Goal: Check status: Check status

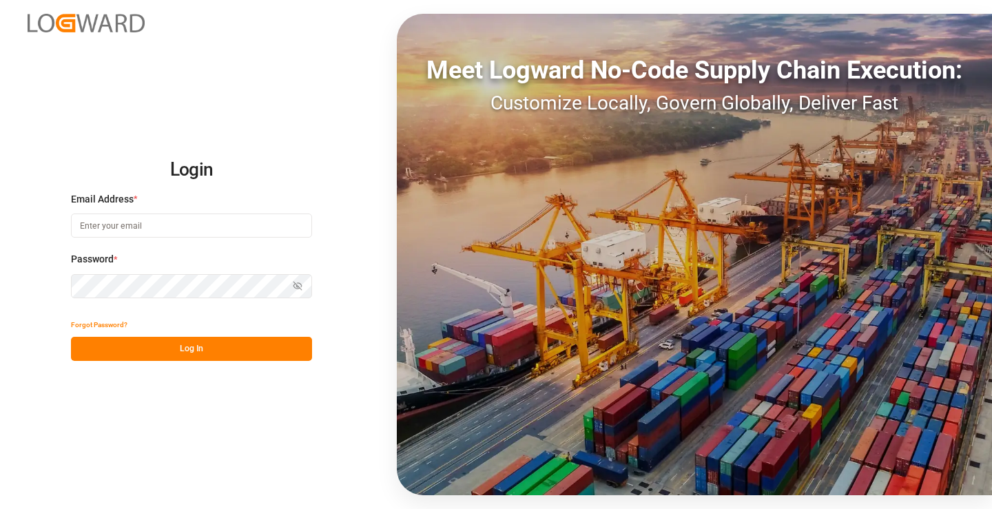
type input "[PERSON_NAME][EMAIL_ADDRESS][DOMAIN_NAME]"
click at [238, 355] on button "Log In" at bounding box center [191, 349] width 241 height 24
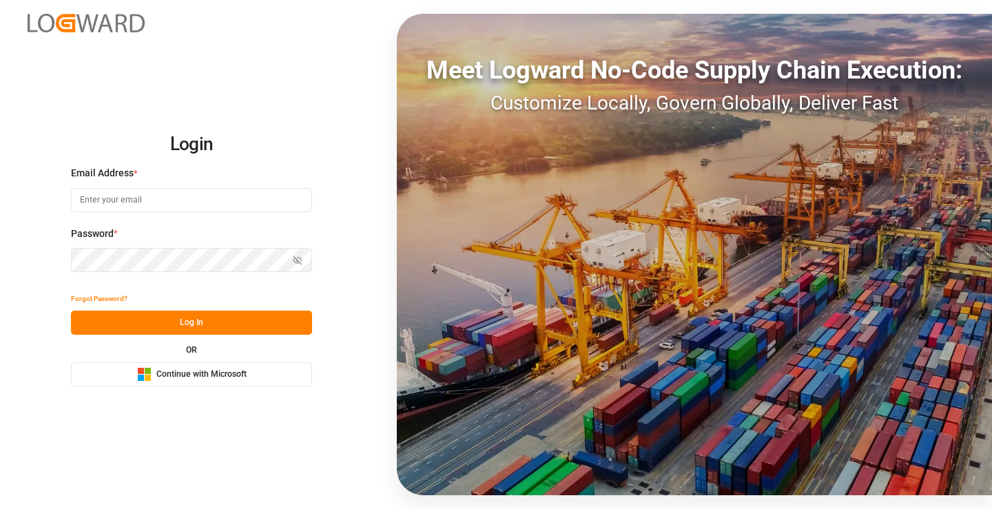
type input "[PERSON_NAME][EMAIL_ADDRESS][DOMAIN_NAME]"
click at [223, 320] on button "Log In" at bounding box center [191, 323] width 241 height 24
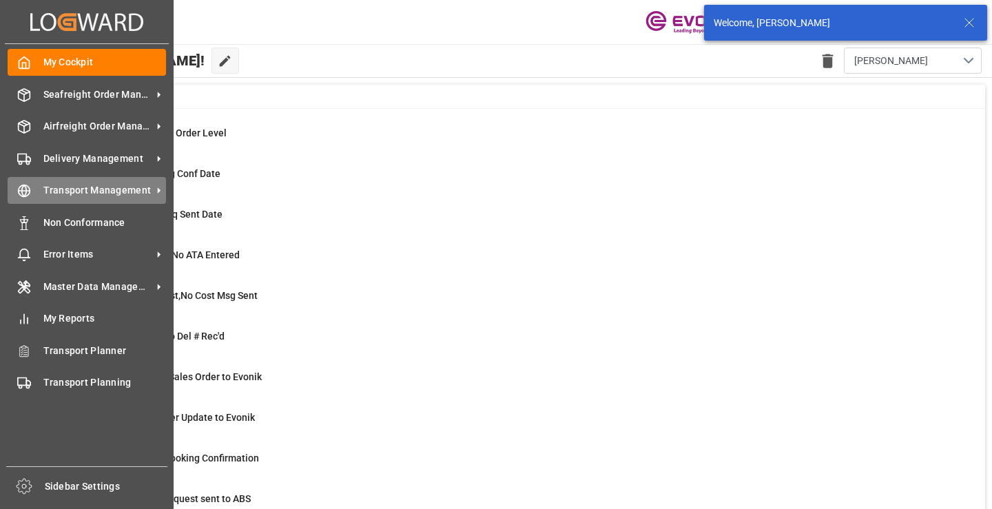
click at [61, 191] on span "Transport Management" at bounding box center [97, 190] width 109 height 14
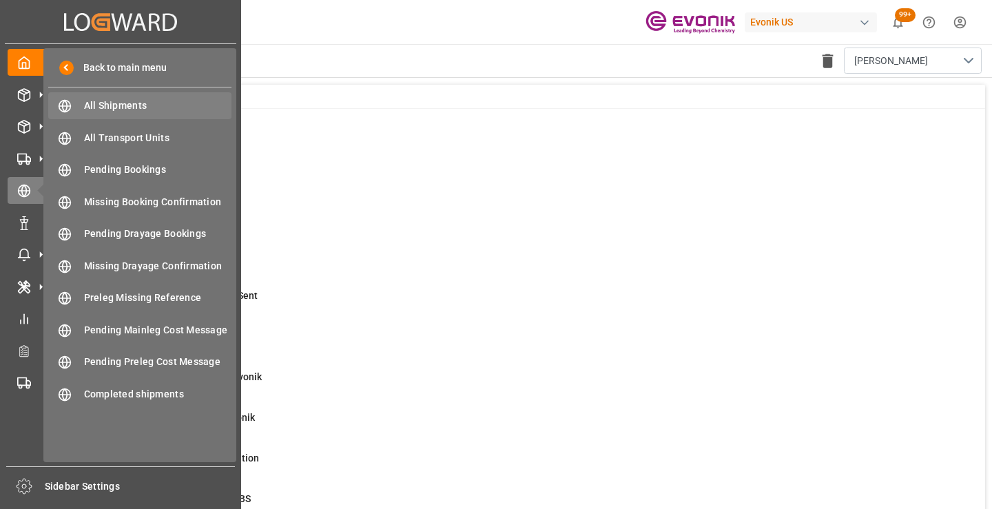
click at [136, 106] on span "All Shipments" at bounding box center [158, 106] width 148 height 14
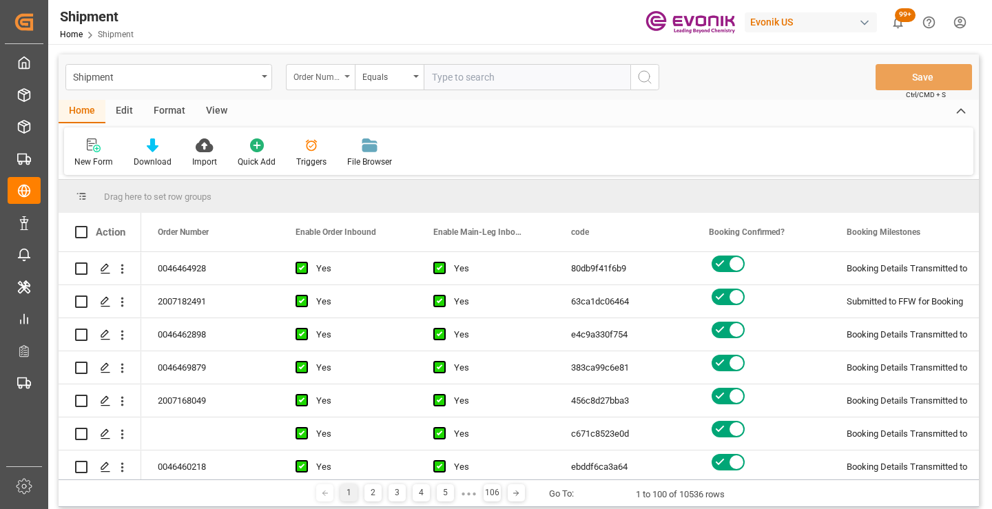
click at [338, 74] on div "Order Number" at bounding box center [316, 76] width 47 height 16
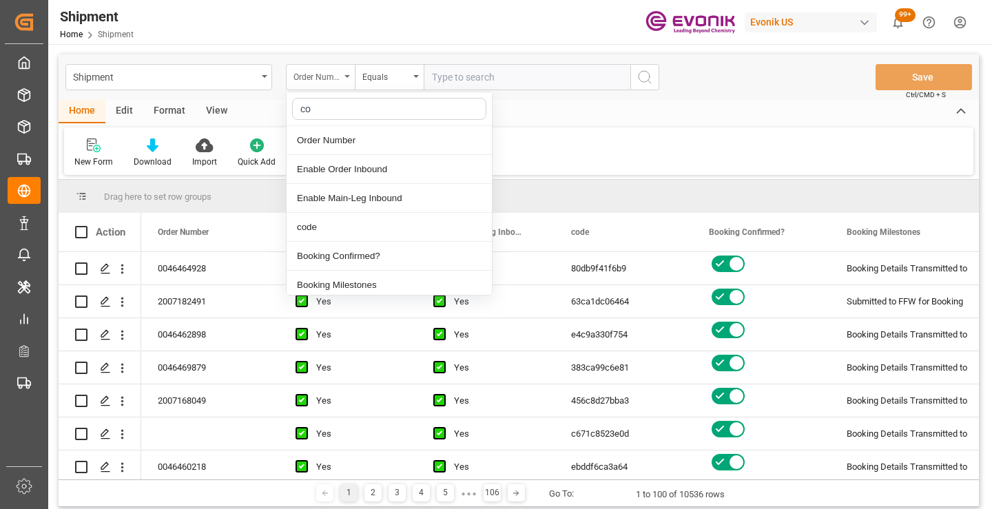
type input "cod"
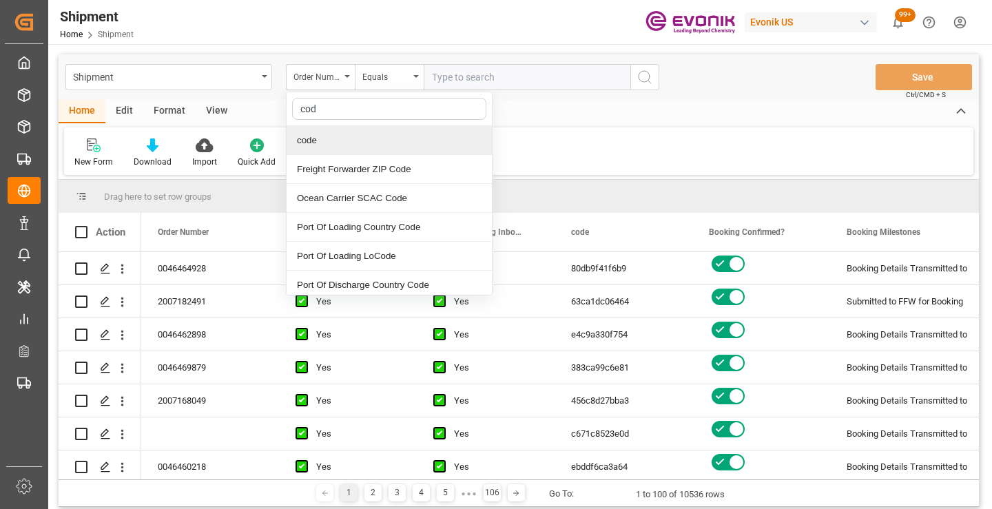
click at [369, 138] on div "code" at bounding box center [389, 140] width 205 height 29
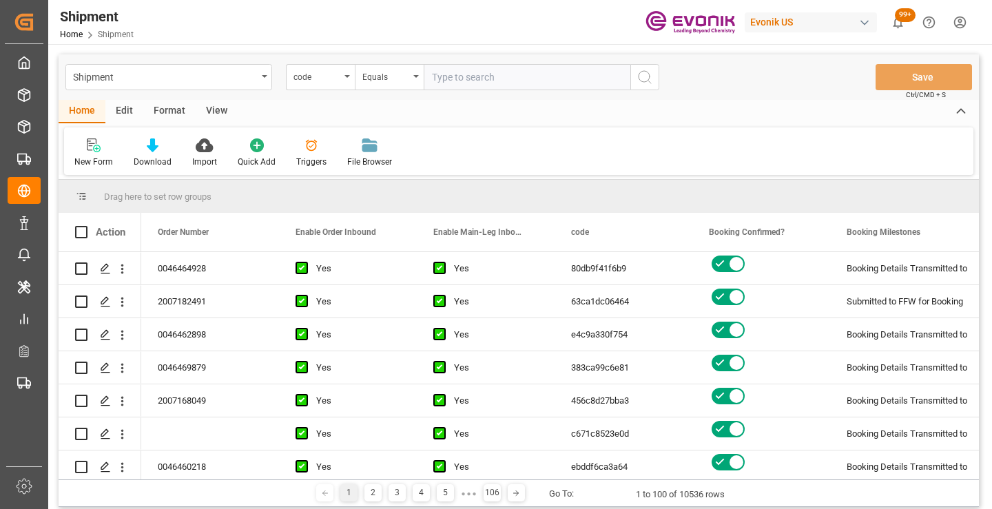
click at [495, 80] on input "text" at bounding box center [527, 77] width 207 height 26
paste input "f5234aacf3c5"
type input "f5234aacf3c5"
click at [645, 82] on circle "search button" at bounding box center [644, 76] width 11 height 11
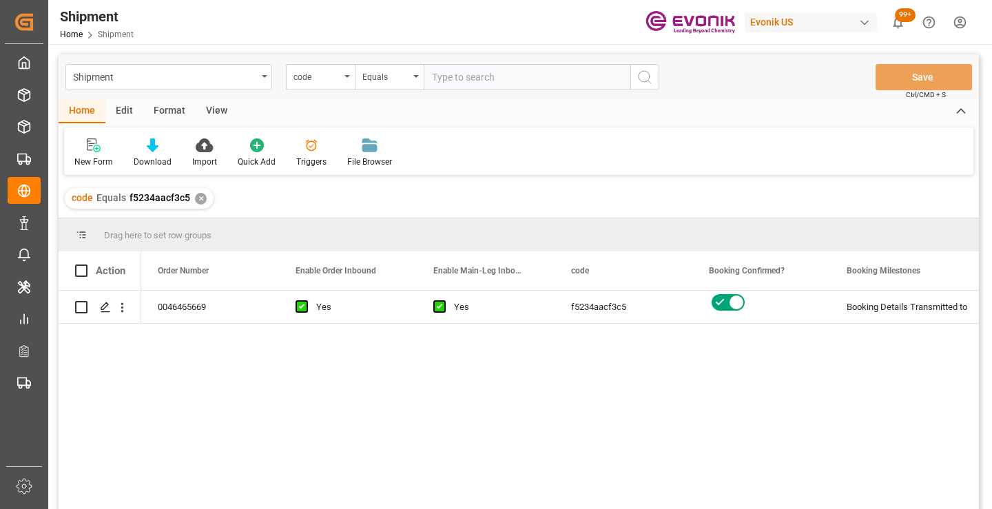
click at [639, 359] on div "0046465669 Yes Yes f5234aacf3c5 Booking Details Transmitted to SAP Active No" at bounding box center [560, 404] width 838 height 227
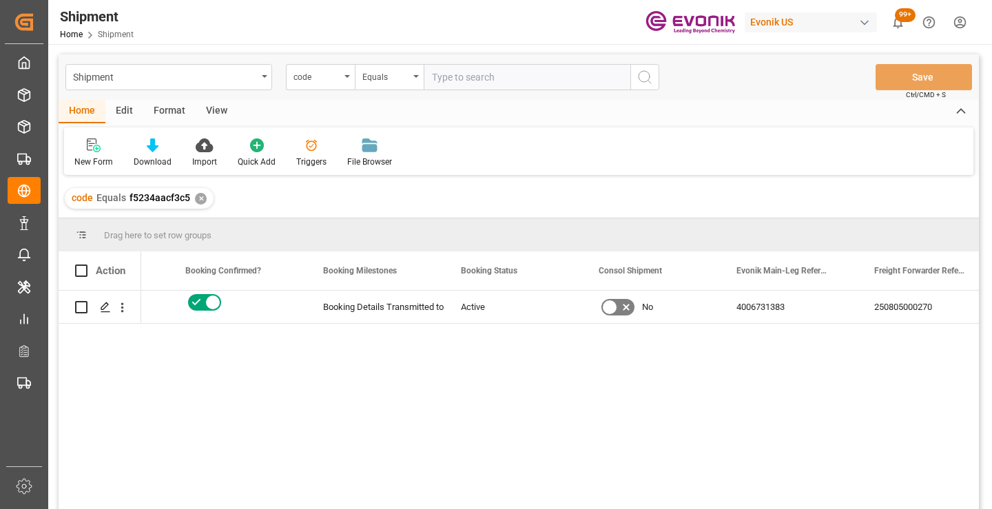
scroll to position [0, 551]
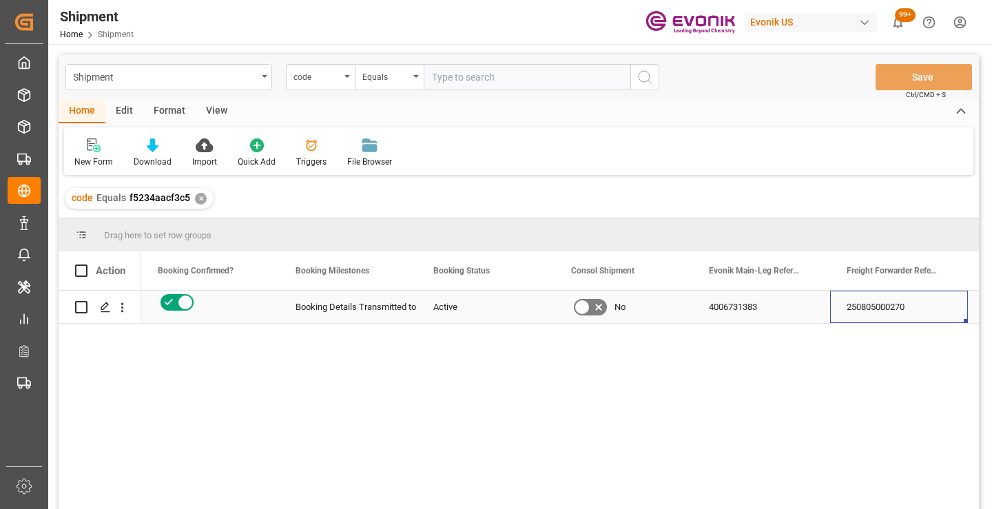
click at [902, 302] on div "250805000270" at bounding box center [899, 307] width 138 height 32
click at [200, 198] on div "✕" at bounding box center [201, 199] width 12 height 12
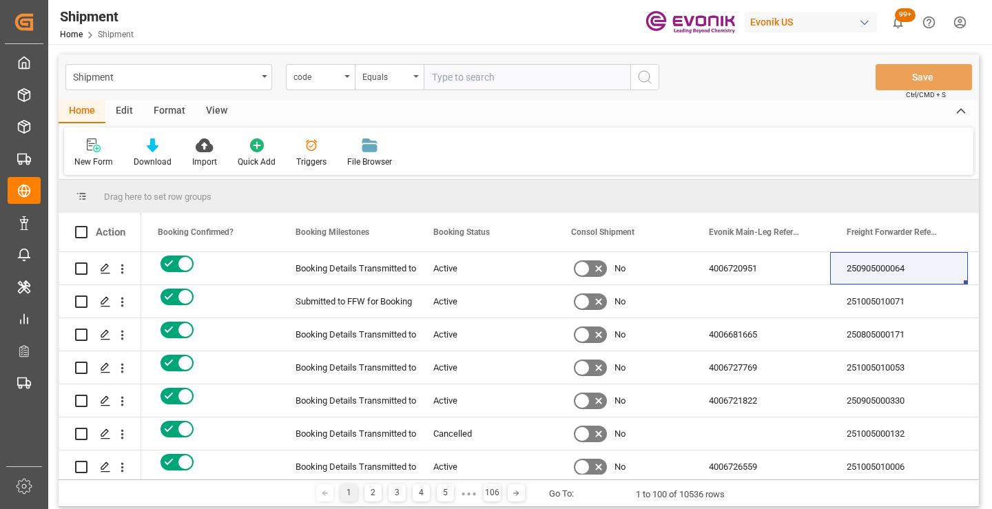
click at [512, 74] on input "text" at bounding box center [527, 77] width 207 height 26
paste input "b2d25800a224"
type input "b2d25800a224"
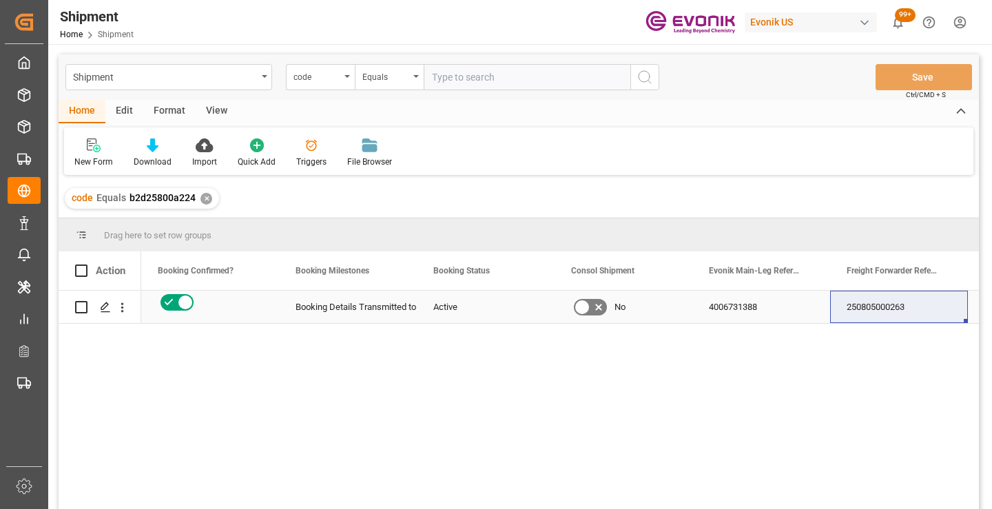
click at [893, 304] on div "250805000263" at bounding box center [899, 307] width 138 height 32
click at [203, 198] on div "✕" at bounding box center [206, 199] width 12 height 12
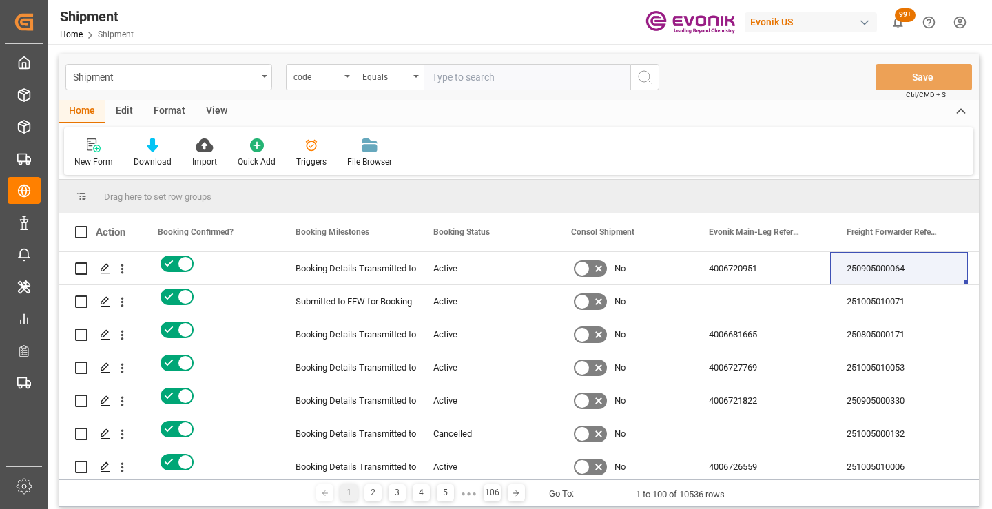
click at [493, 75] on input "text" at bounding box center [527, 77] width 207 height 26
paste input "60ccf2771913"
type input "60ccf2771913"
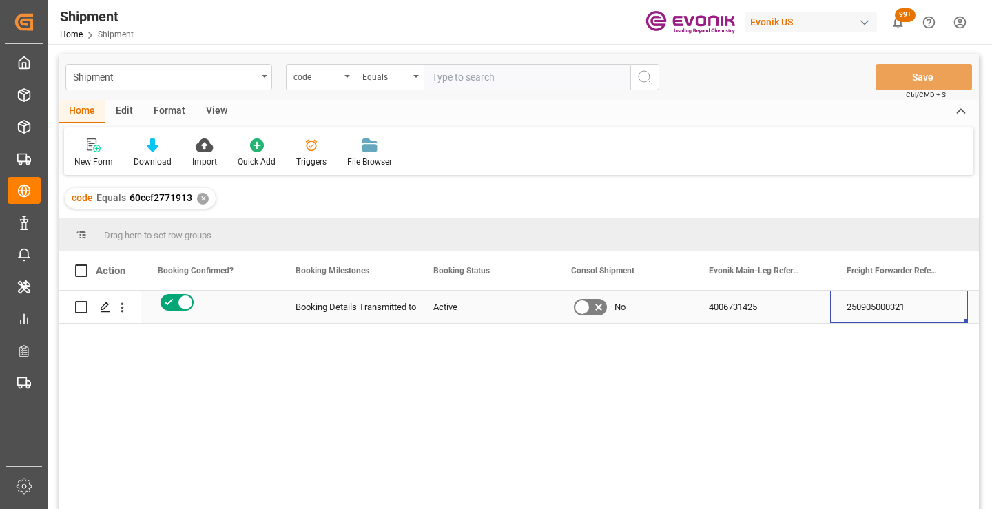
click at [869, 314] on div "250905000321" at bounding box center [899, 307] width 138 height 32
click at [200, 200] on div "✕" at bounding box center [203, 199] width 12 height 12
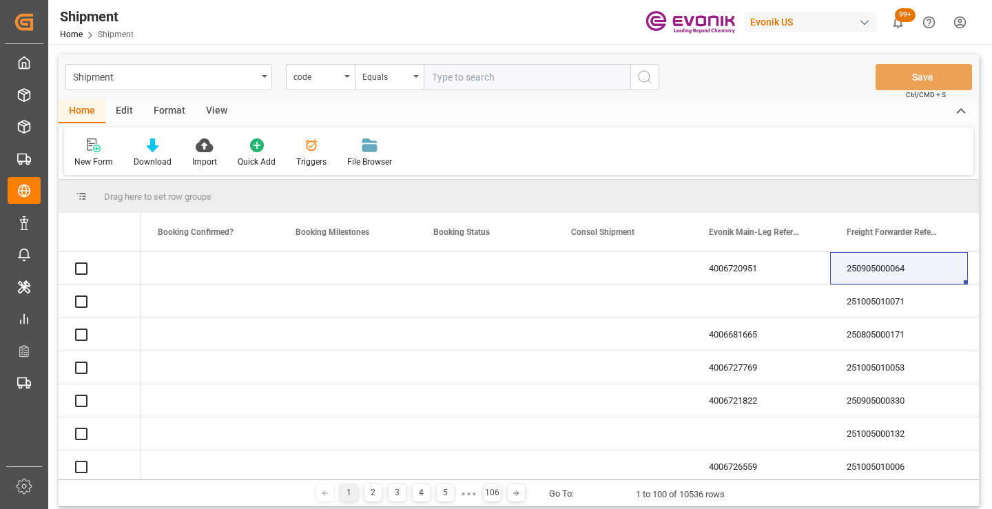
click at [474, 79] on input "text" at bounding box center [527, 77] width 207 height 26
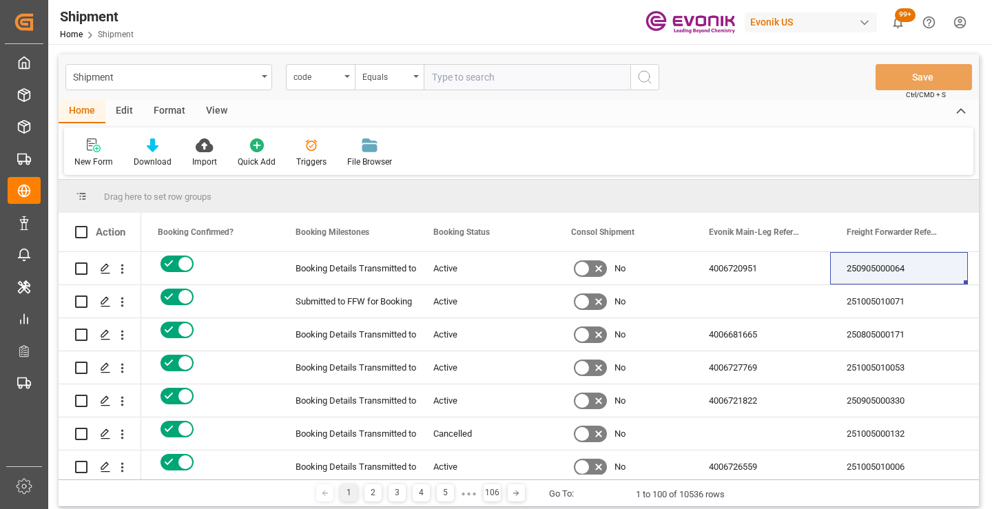
paste input "ac90ecf9765c"
type input "ac90ecf9765c"
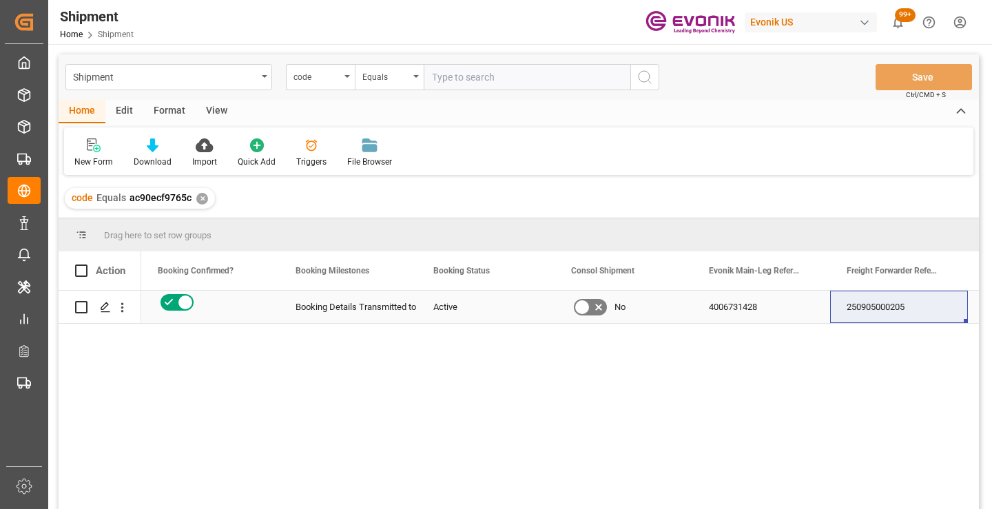
click at [878, 309] on div "250905000205" at bounding box center [899, 307] width 138 height 32
click at [202, 200] on div "✕" at bounding box center [202, 199] width 12 height 12
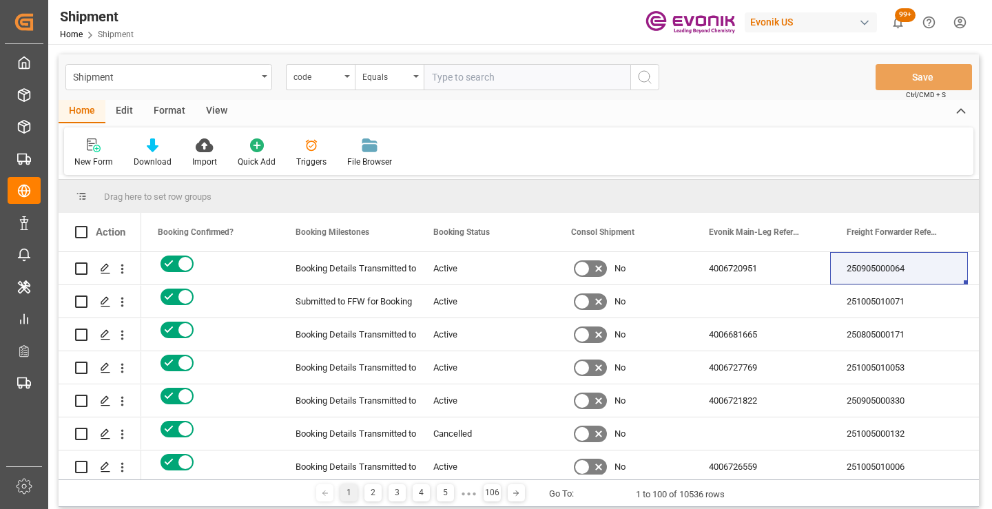
click at [463, 80] on input "text" at bounding box center [527, 77] width 207 height 26
paste input "dc462dfc03c0"
type input "dc462dfc03c0"
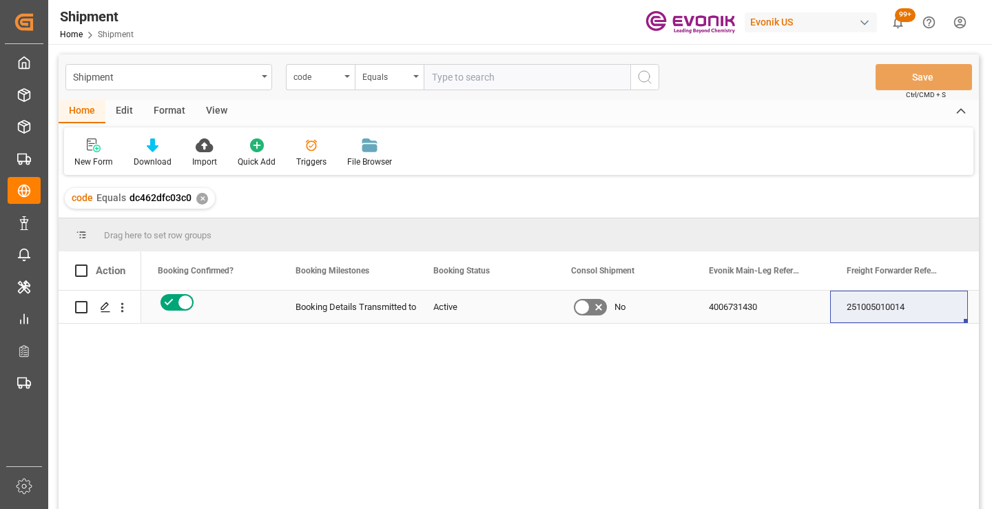
click at [877, 307] on div "251005010014" at bounding box center [899, 307] width 138 height 32
click at [203, 200] on div "✕" at bounding box center [202, 199] width 12 height 12
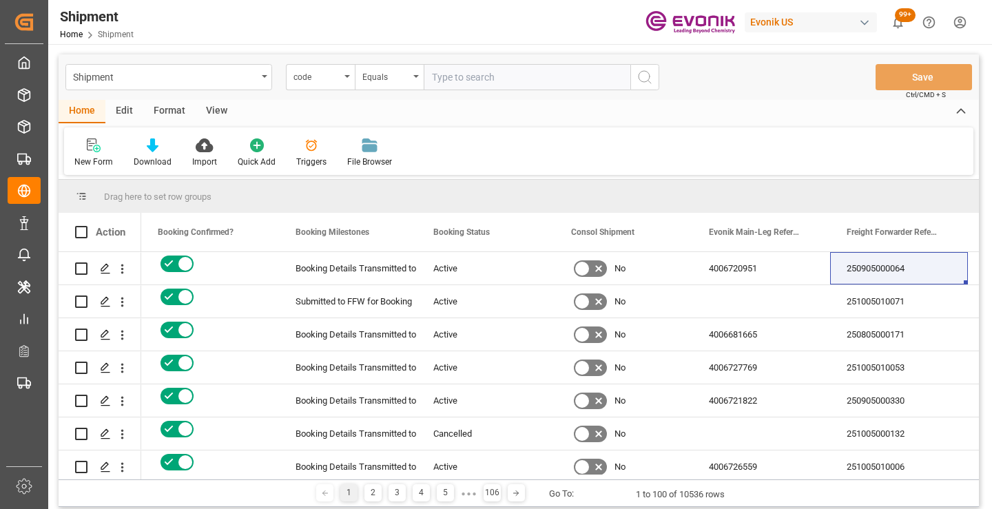
click at [499, 76] on input "text" at bounding box center [527, 77] width 207 height 26
paste input "b760c48acef5"
type input "b760c48acef5"
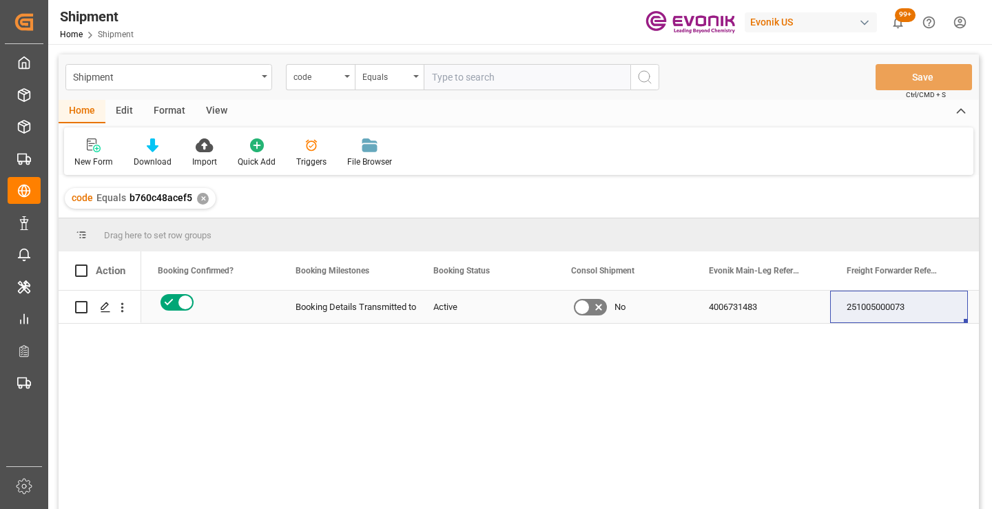
click at [885, 307] on div "251005000073" at bounding box center [899, 307] width 138 height 32
click at [202, 200] on div "✕" at bounding box center [203, 199] width 12 height 12
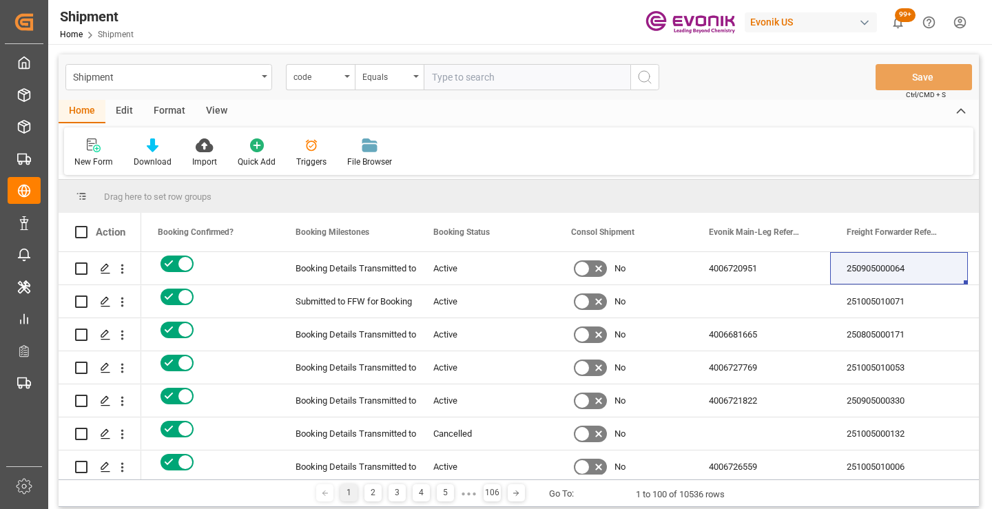
click at [516, 76] on input "text" at bounding box center [527, 77] width 207 height 26
paste input "0bef248c8726"
type input "0bef248c8726"
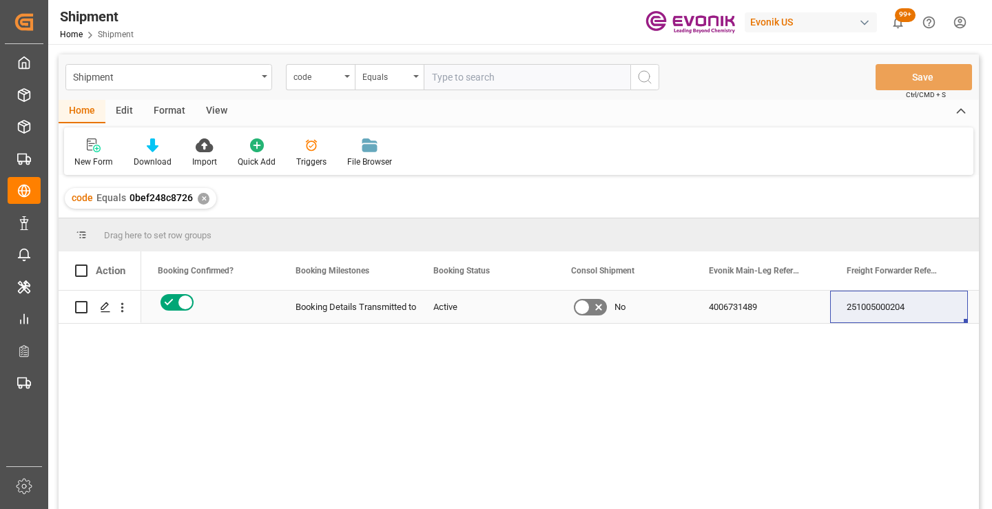
click at [891, 307] on div "251005000204" at bounding box center [899, 307] width 138 height 32
click at [201, 195] on div "✕" at bounding box center [204, 199] width 12 height 12
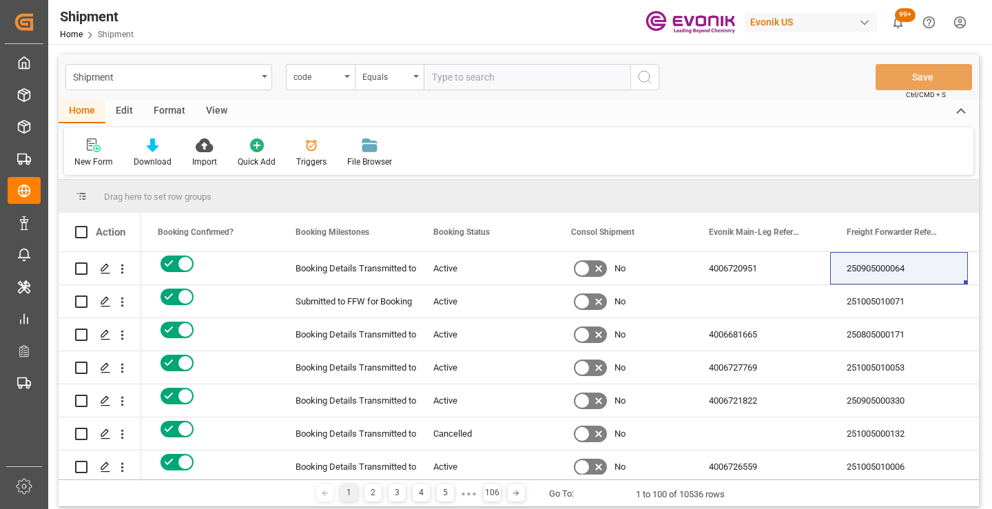
click at [481, 78] on input "text" at bounding box center [527, 77] width 207 height 26
paste input "07730ce3cf65"
type input "07730ce3cf65"
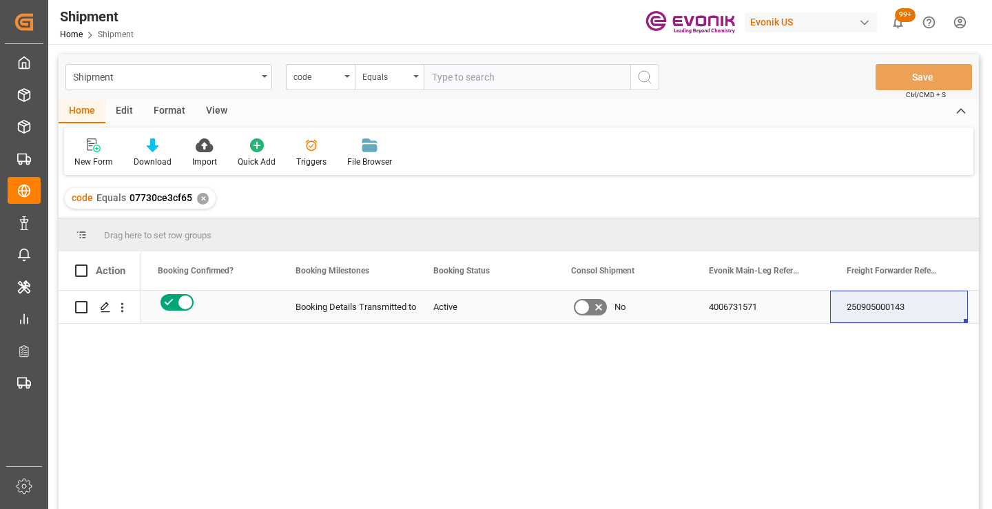
click at [884, 305] on div "250905000143" at bounding box center [899, 307] width 138 height 32
click at [200, 198] on div "✕" at bounding box center [203, 199] width 12 height 12
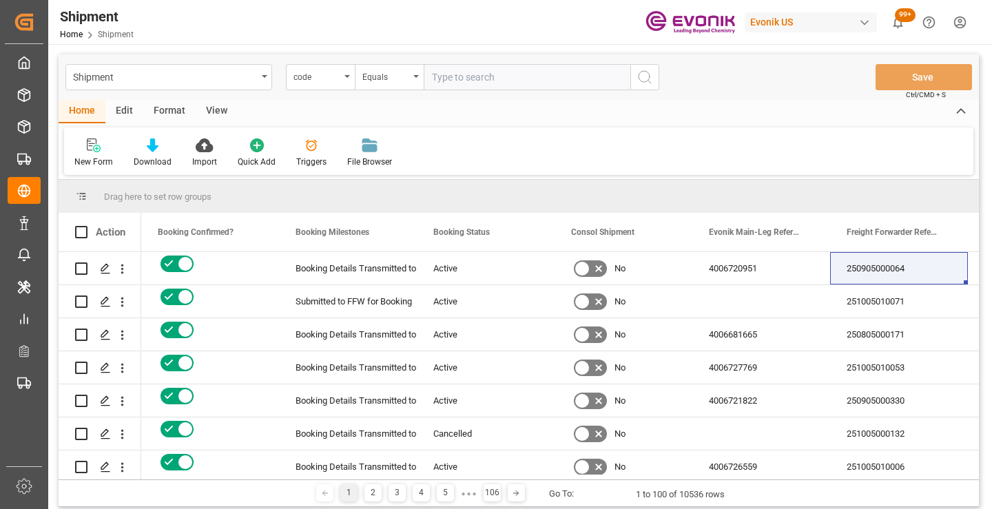
click at [475, 74] on input "text" at bounding box center [527, 77] width 207 height 26
paste input "9e539c610f40"
type input "9e539c610f40"
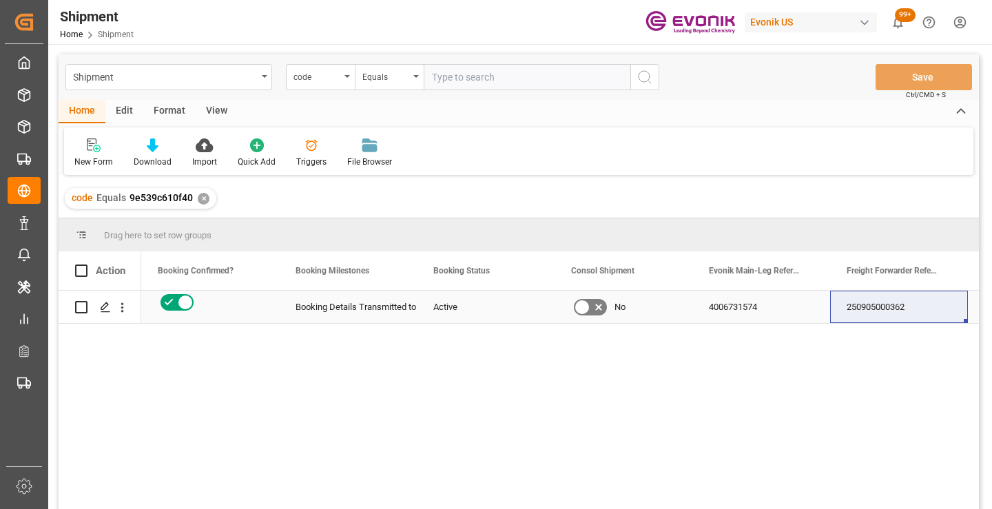
click at [889, 311] on div "250905000362" at bounding box center [899, 307] width 138 height 32
click at [201, 203] on div "✕" at bounding box center [204, 199] width 12 height 12
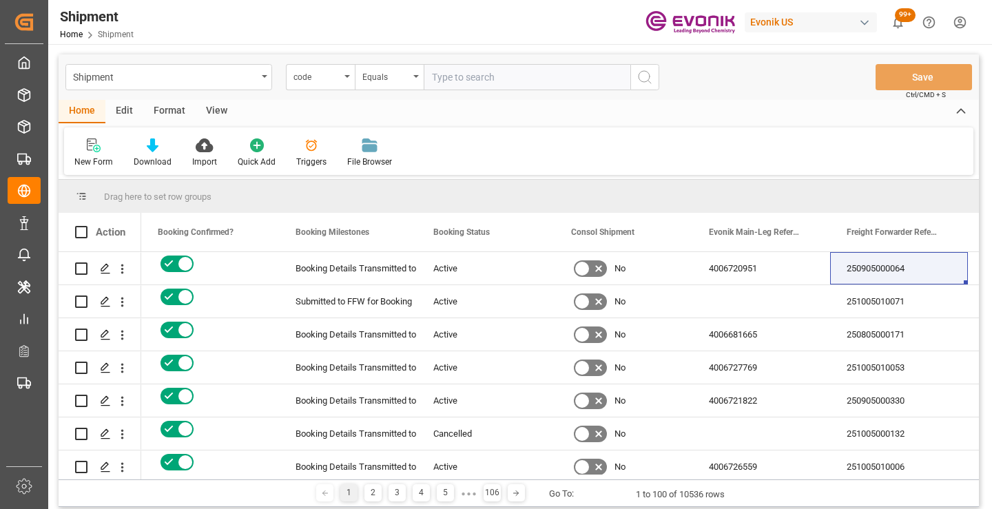
click at [480, 79] on input "text" at bounding box center [527, 77] width 207 height 26
paste input "01ec2ba24f4a"
type input "01ec2ba24f4a"
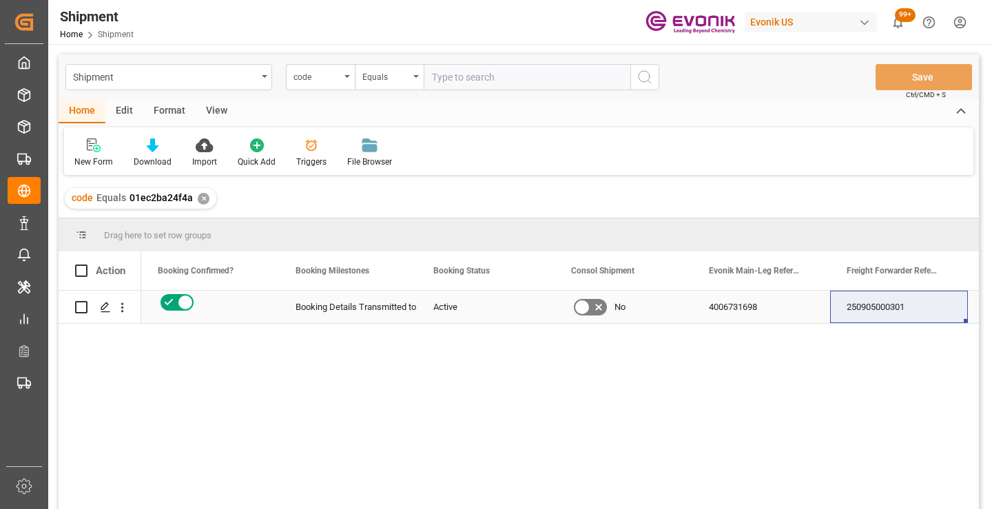
click at [878, 311] on div "250905000301" at bounding box center [899, 307] width 138 height 32
click at [204, 198] on div "✕" at bounding box center [204, 199] width 12 height 12
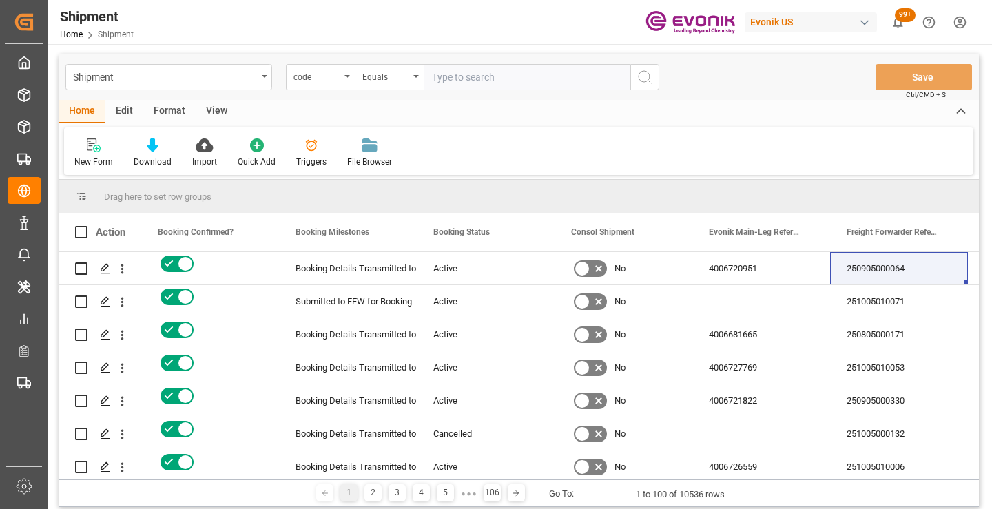
click at [519, 73] on input "text" at bounding box center [527, 77] width 207 height 26
paste input "da69e6d05993"
type input "da69e6d05993"
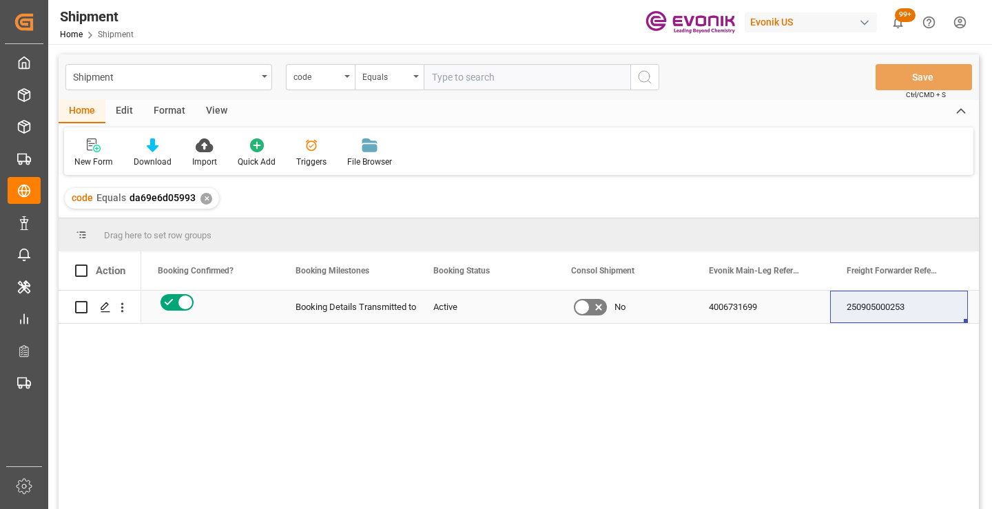
click at [873, 307] on div "250905000253" at bounding box center [899, 307] width 138 height 32
click at [203, 200] on div "✕" at bounding box center [206, 199] width 12 height 12
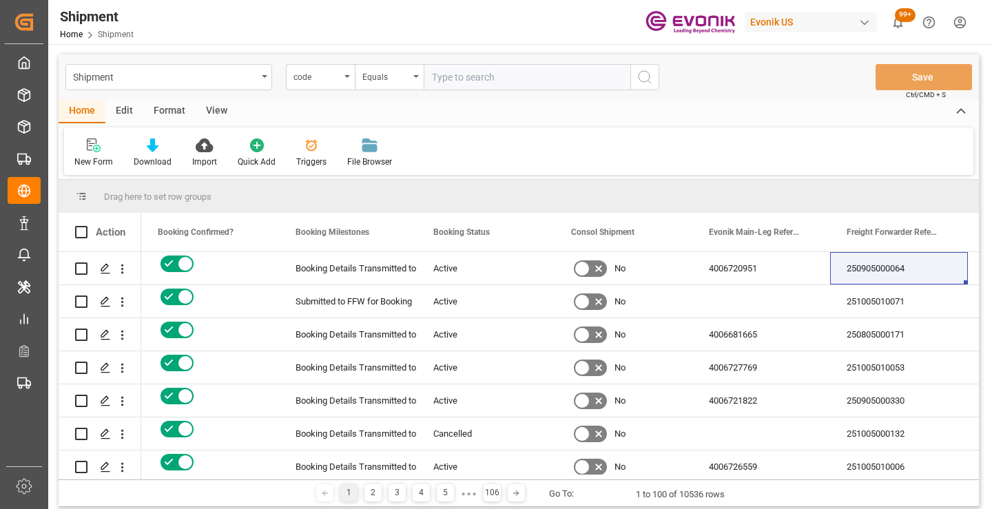
click at [485, 76] on input "text" at bounding box center [527, 77] width 207 height 26
paste input "adf941e976b8"
type input "adf941e976b8"
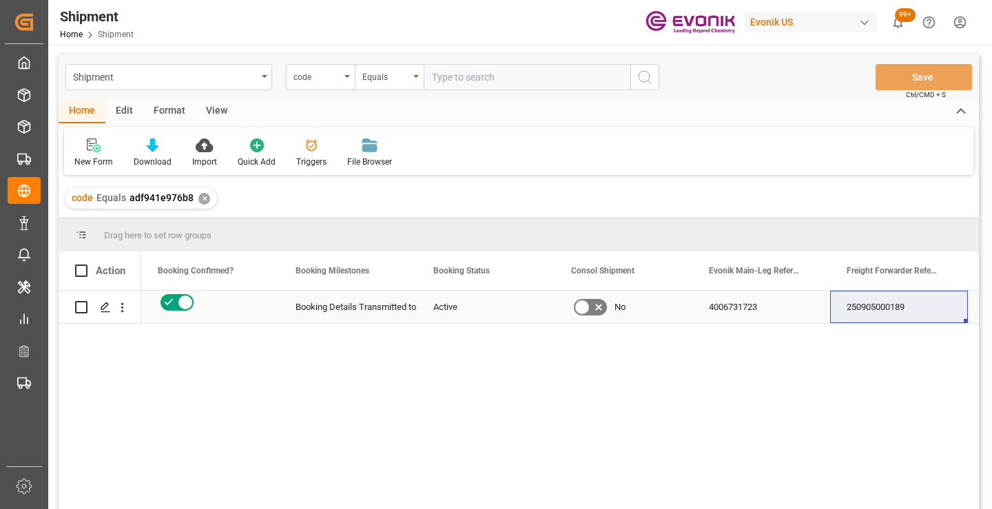
click at [884, 312] on div "250905000189" at bounding box center [899, 307] width 138 height 32
click at [200, 201] on div "✕" at bounding box center [204, 199] width 12 height 12
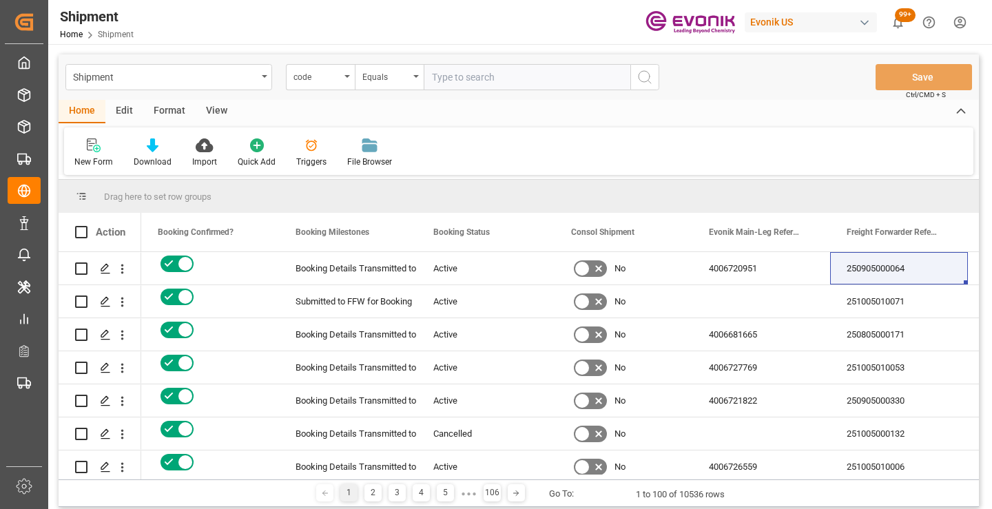
click at [504, 78] on input "text" at bounding box center [527, 77] width 207 height 26
paste input "a468e9ee79df"
type input "a468e9ee79df"
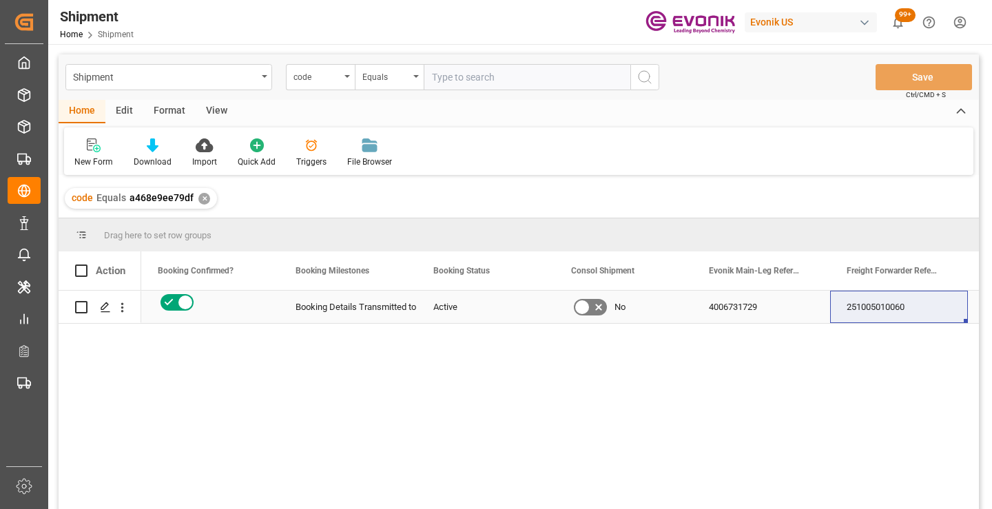
click at [884, 306] on div "251005010060" at bounding box center [899, 307] width 138 height 32
click at [200, 199] on div "✕" at bounding box center [204, 199] width 12 height 12
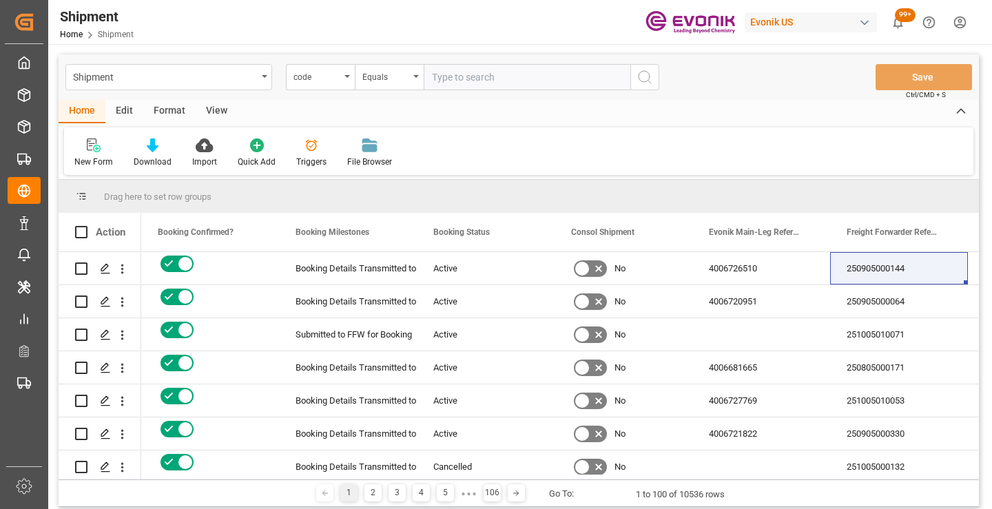
click at [495, 80] on input "text" at bounding box center [527, 77] width 207 height 26
paste input "9f3571a40b1f"
type input "9f3571a40b1f"
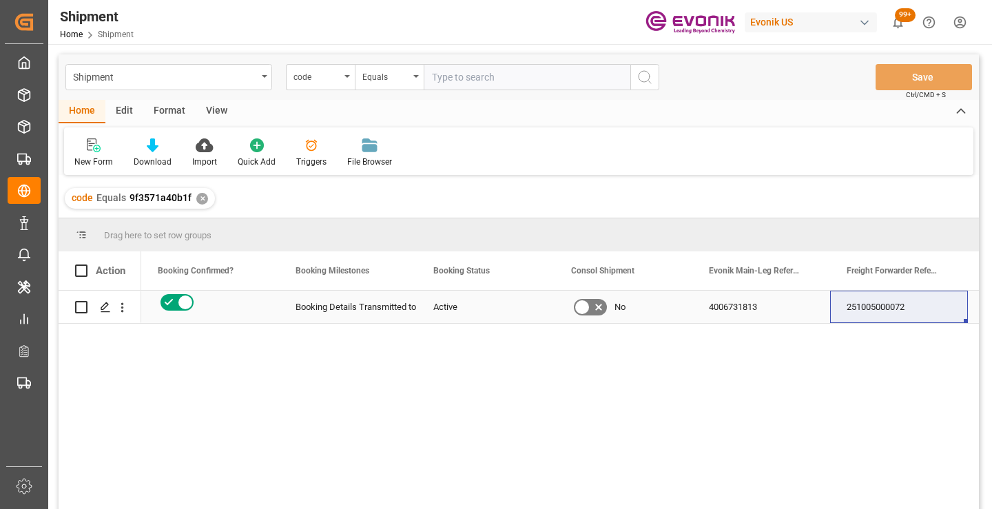
click at [893, 304] on div "251005000072" at bounding box center [899, 307] width 138 height 32
click at [198, 200] on div "✕" at bounding box center [202, 199] width 12 height 12
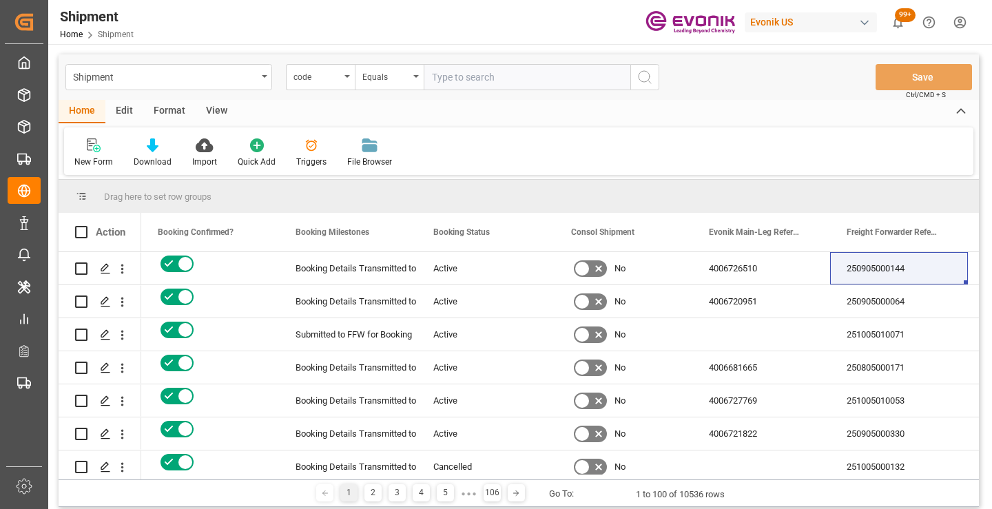
click at [501, 76] on input "text" at bounding box center [527, 77] width 207 height 26
paste input "35778e8a7818"
type input "35778e8a7818"
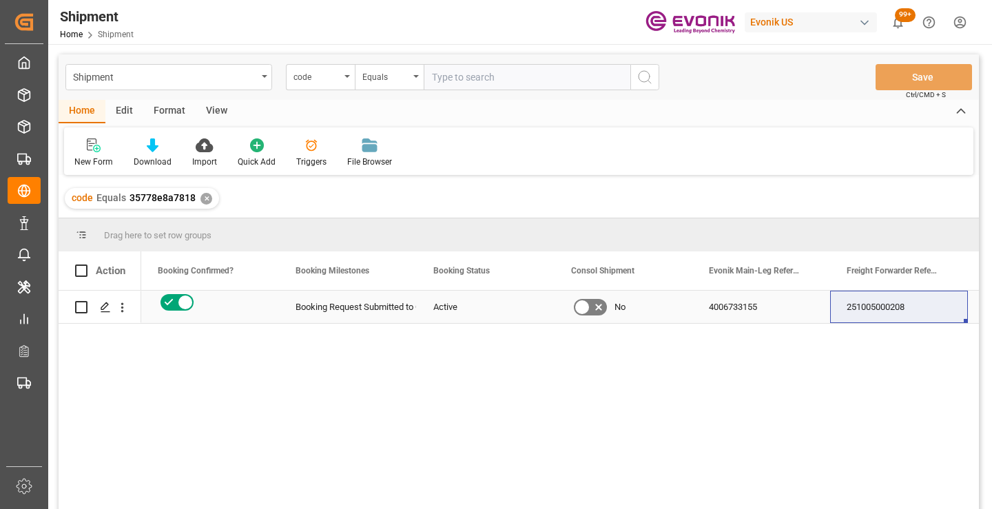
click at [866, 311] on div "251005000208" at bounding box center [899, 307] width 138 height 32
click at [203, 196] on div "✕" at bounding box center [206, 199] width 12 height 12
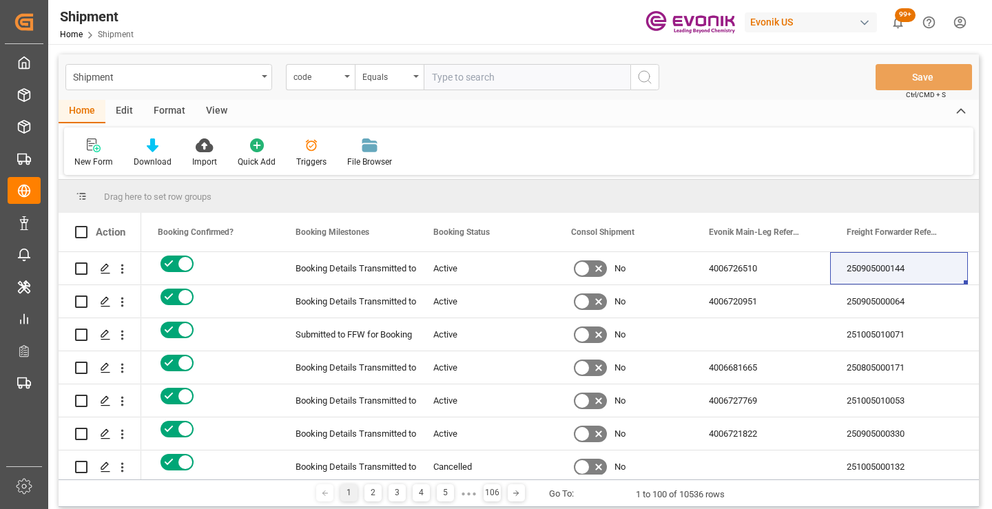
click at [477, 73] on input "text" at bounding box center [527, 77] width 207 height 26
paste input "3319cfdc8f06"
type input "3319cfdc8f06"
click at [654, 77] on button "search button" at bounding box center [644, 77] width 29 height 26
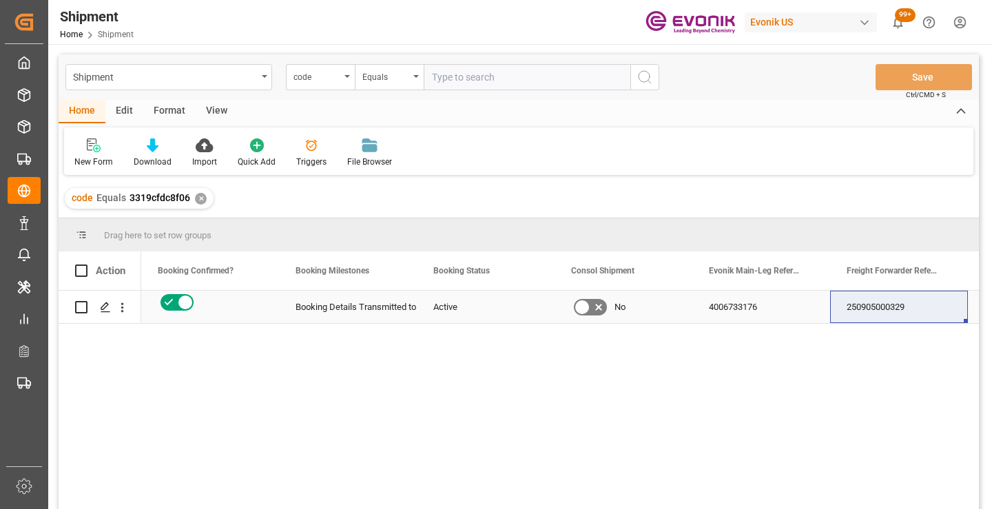
click at [862, 305] on div "250905000329" at bounding box center [899, 307] width 138 height 32
click at [198, 197] on div "✕" at bounding box center [201, 199] width 12 height 12
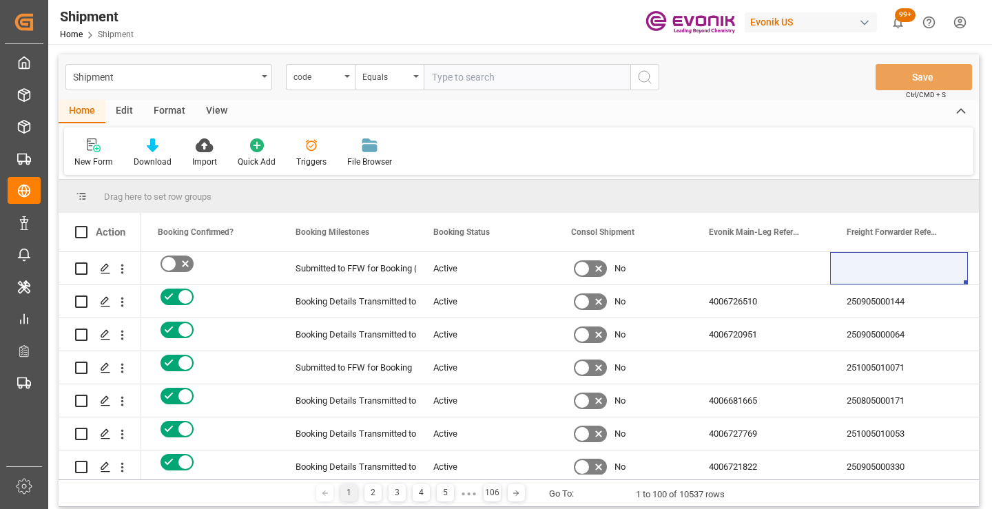
click at [477, 74] on input "text" at bounding box center [527, 77] width 207 height 26
paste input "5ee022d72ce9"
type input "5ee022d72ce9"
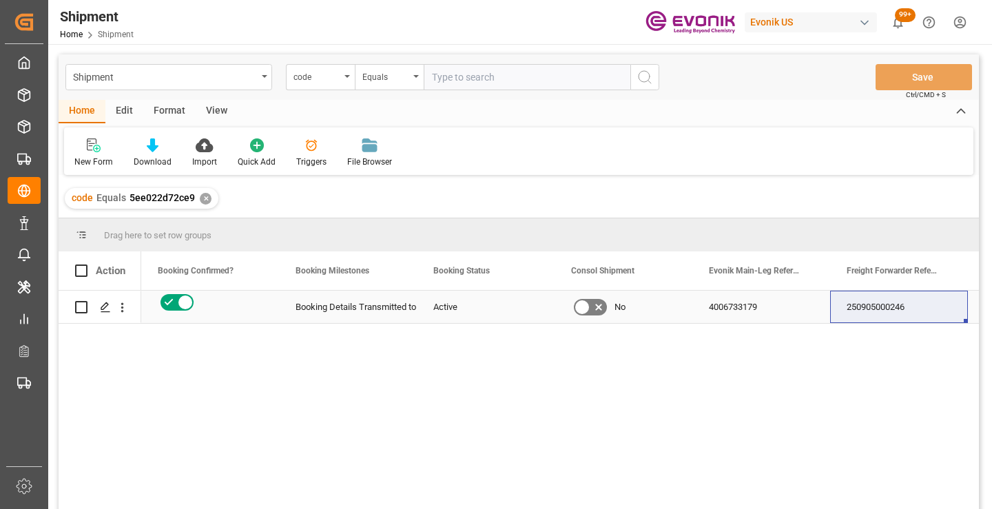
click at [883, 310] on div "250905000246" at bounding box center [899, 307] width 138 height 32
click at [200, 199] on div "✕" at bounding box center [206, 199] width 12 height 12
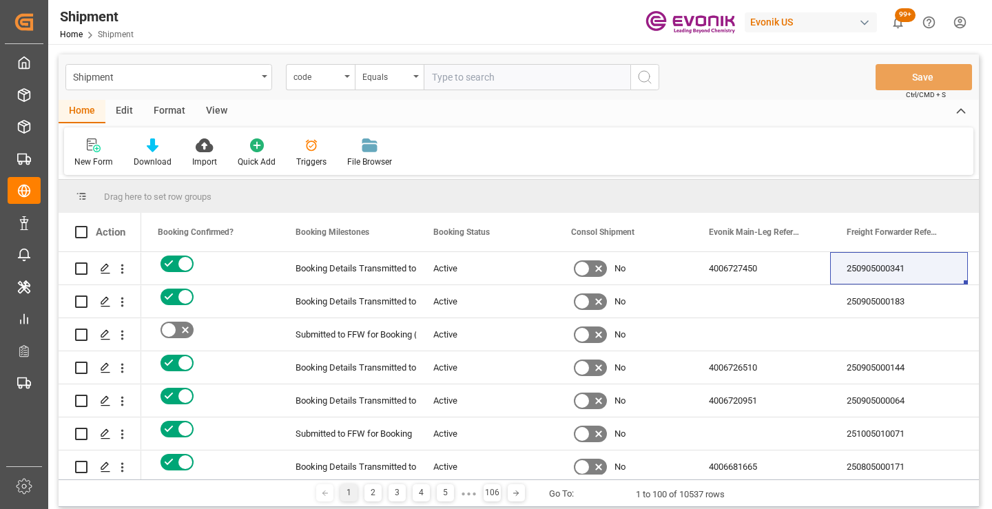
click at [532, 78] on input "text" at bounding box center [527, 77] width 207 height 26
paste input "83b6afbcc639"
type input "83b6afbcc639"
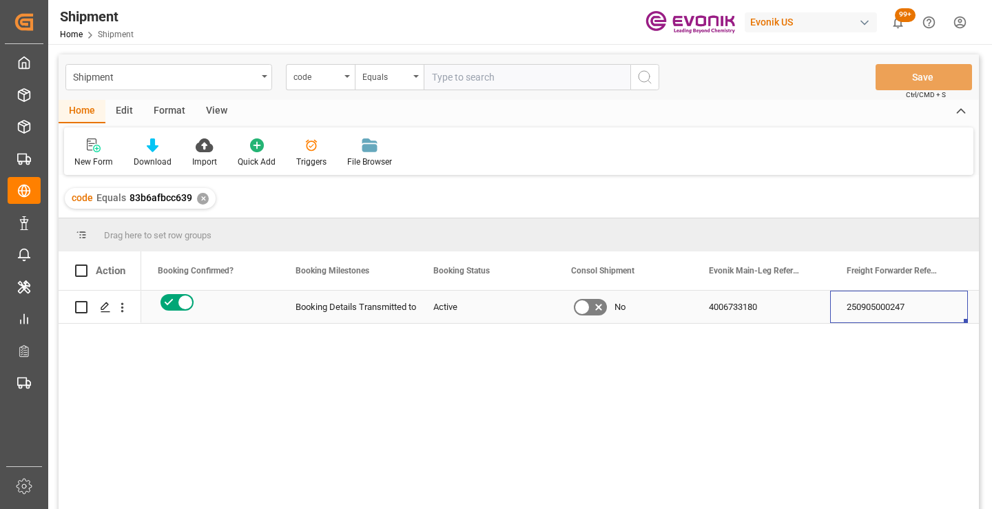
click at [867, 306] on div "250905000247" at bounding box center [899, 307] width 138 height 32
click at [204, 196] on div "✕" at bounding box center [203, 199] width 12 height 12
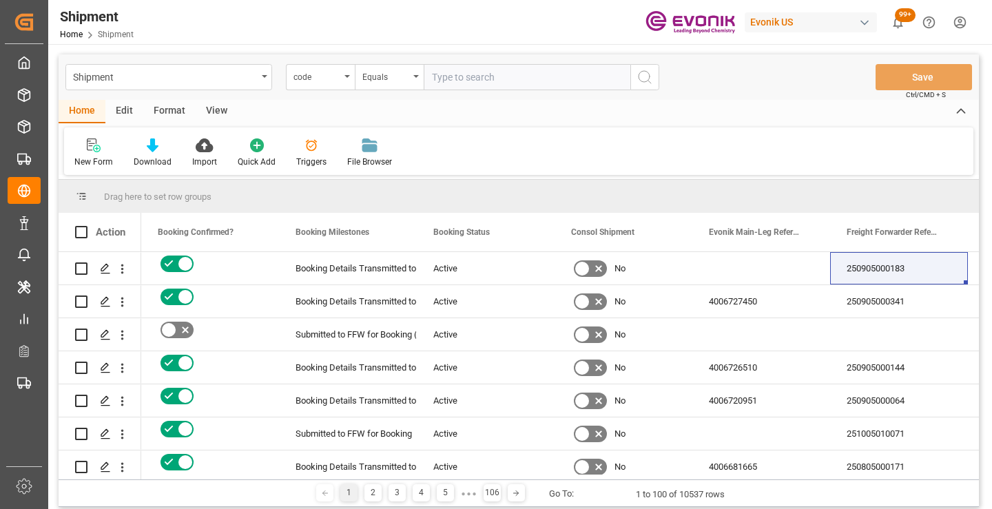
click at [536, 75] on input "text" at bounding box center [527, 77] width 207 height 26
paste input "a4881a6d8b48"
type input "a4881a6d8b48"
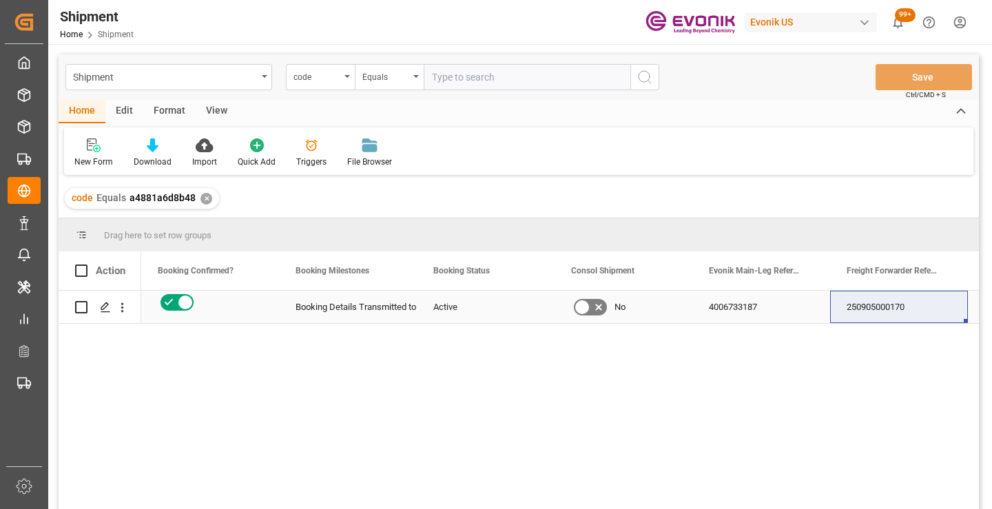
click at [872, 311] on div "250905000170" at bounding box center [899, 307] width 138 height 32
click at [203, 198] on div "✕" at bounding box center [206, 199] width 12 height 12
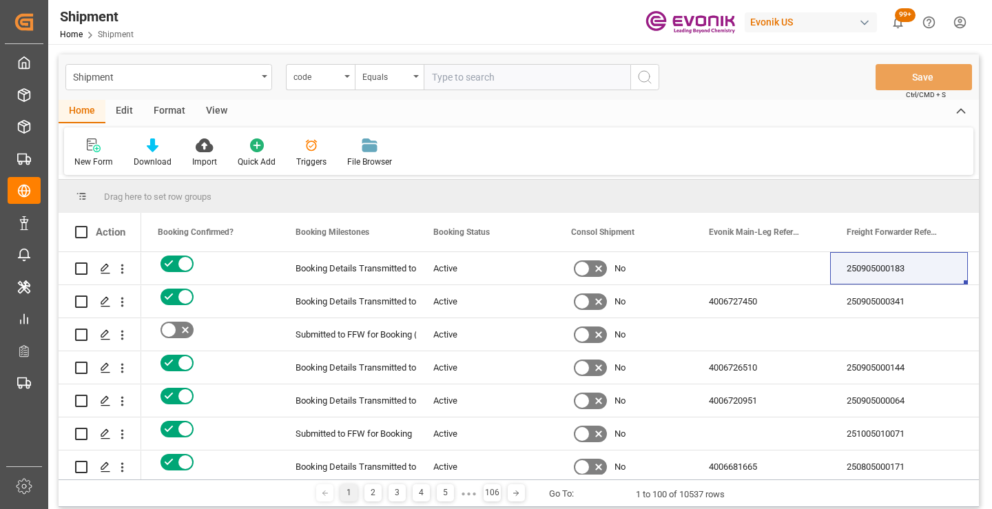
click at [559, 74] on input "text" at bounding box center [527, 77] width 207 height 26
paste input "ad2e81a14bef"
type input "ad2e81a14bef"
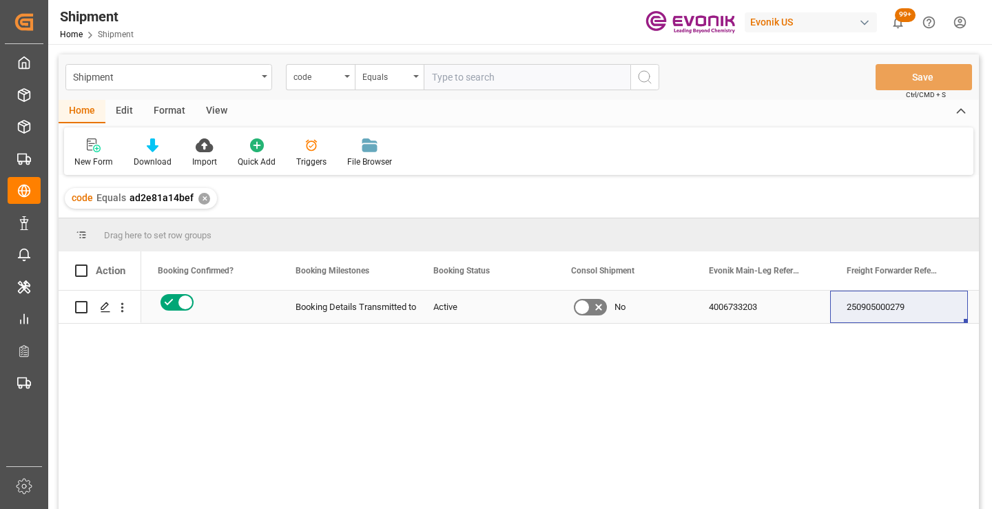
click at [893, 307] on div "250905000279" at bounding box center [899, 307] width 138 height 32
click at [200, 197] on div "✕" at bounding box center [204, 199] width 12 height 12
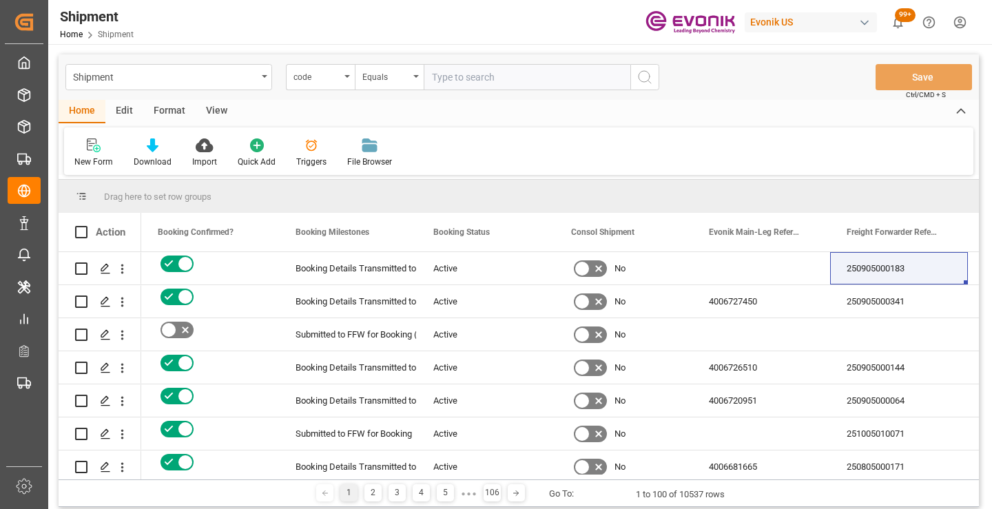
click at [540, 76] on input "text" at bounding box center [527, 77] width 207 height 26
paste input "43ce2c86be0d"
type input "43ce2c86be0d"
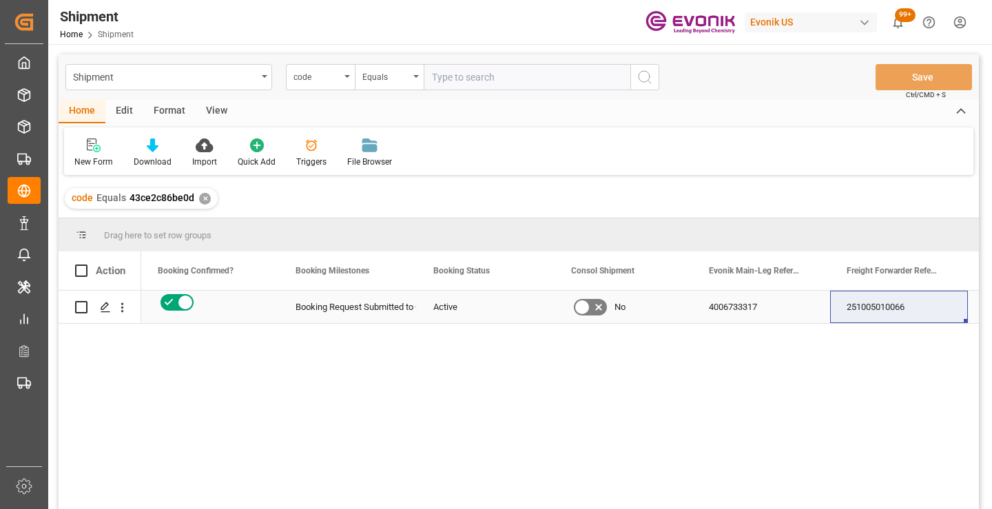
click at [876, 309] on div "251005010066" at bounding box center [899, 307] width 138 height 32
click at [741, 303] on div "4006733317" at bounding box center [761, 307] width 138 height 32
